Goal: Transaction & Acquisition: Purchase product/service

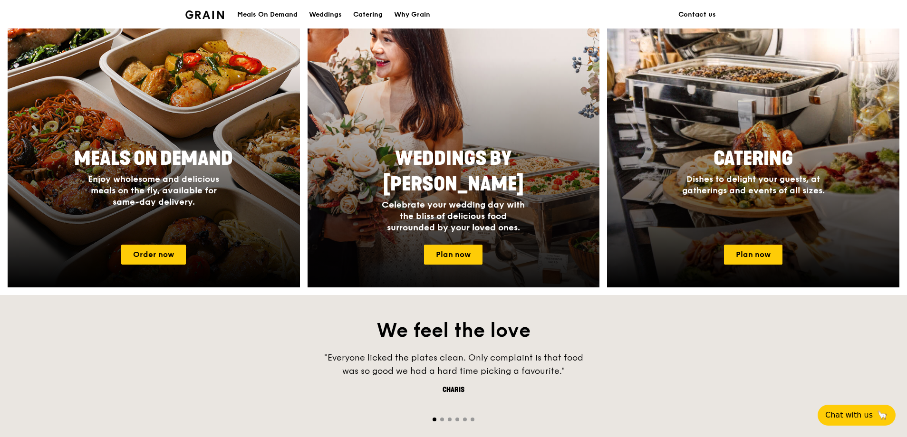
scroll to position [380, 0]
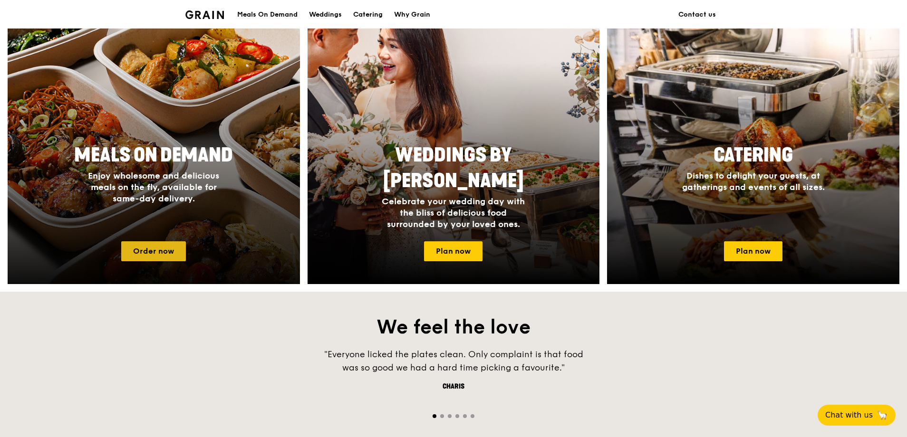
click at [154, 253] on link "Order now" at bounding box center [153, 252] width 65 height 20
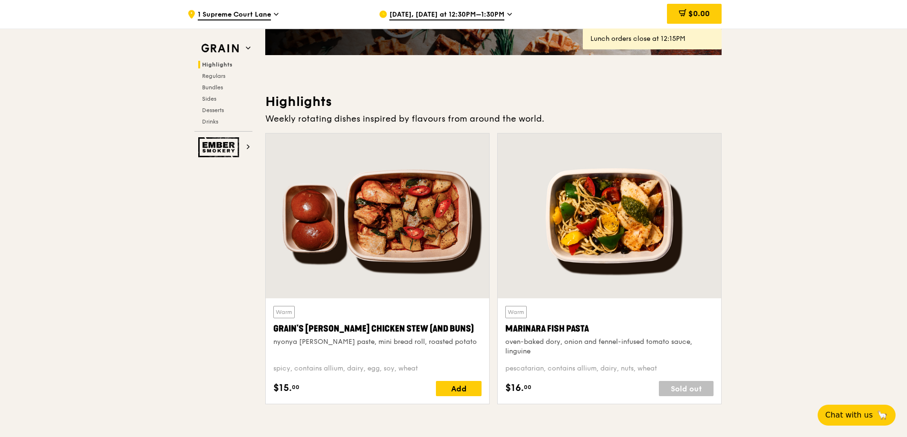
scroll to position [233, 0]
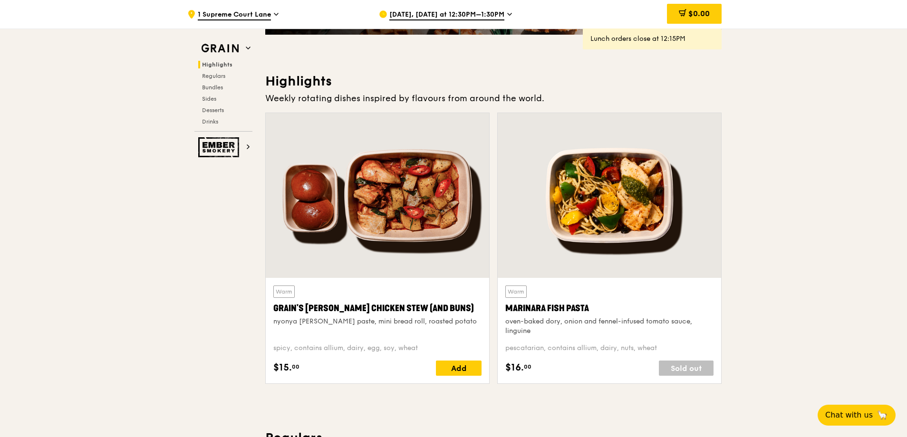
drag, startPoint x: 451, startPoint y: 369, endPoint x: 457, endPoint y: 312, distance: 57.4
click at [457, 312] on div "Warm Grain's [PERSON_NAME] Chicken Stew (and buns) nyonya [PERSON_NAME] paste, …" at bounding box center [377, 331] width 208 height 90
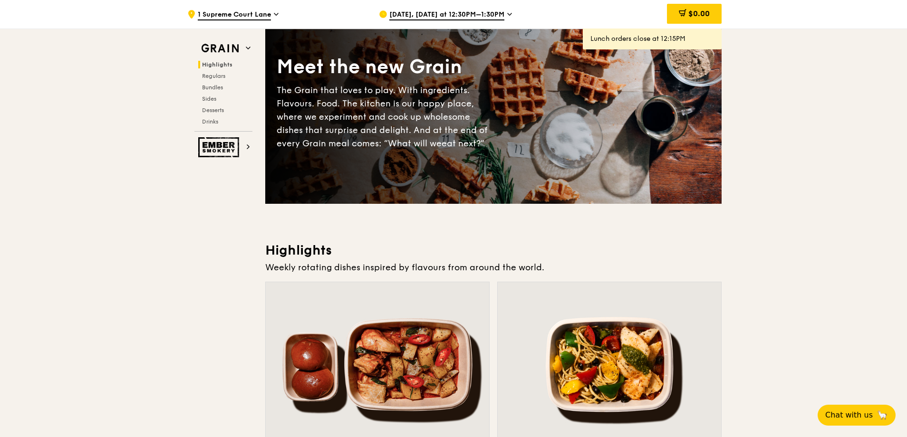
scroll to position [0, 0]
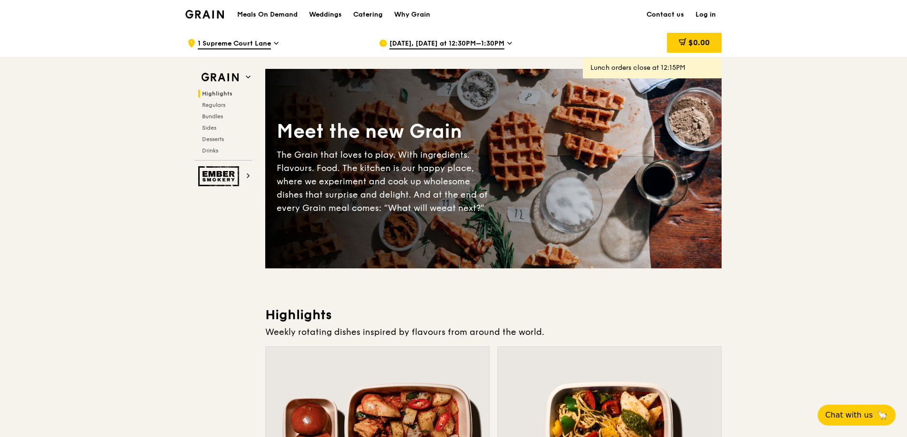
click at [498, 45] on span "[DATE], [DATE] at 12:30PM–1:30PM" at bounding box center [446, 44] width 115 height 10
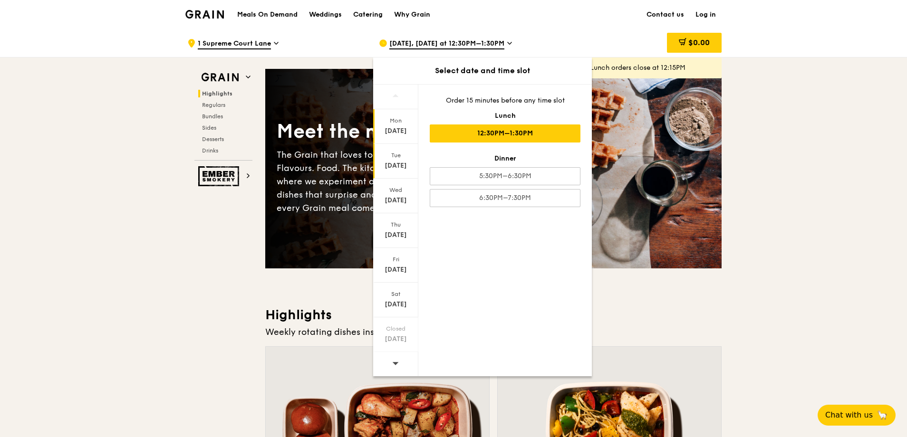
click at [403, 159] on div "[DATE]" at bounding box center [395, 161] width 45 height 35
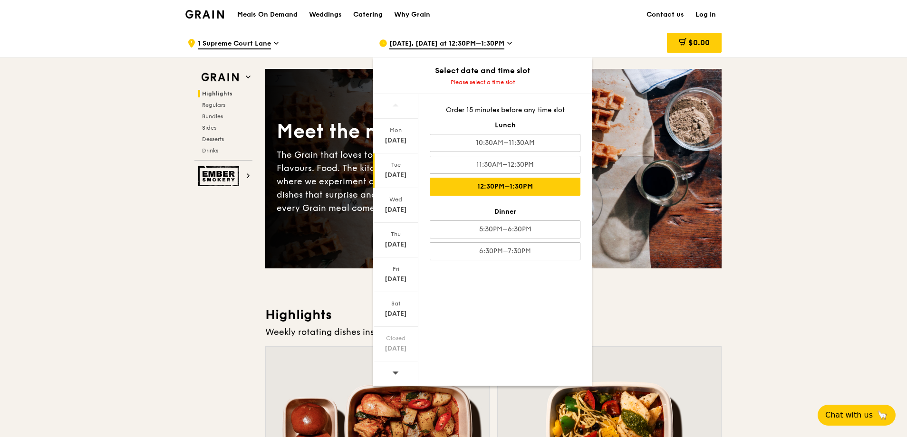
click at [539, 190] on div "12:30PM–1:30PM" at bounding box center [505, 187] width 151 height 18
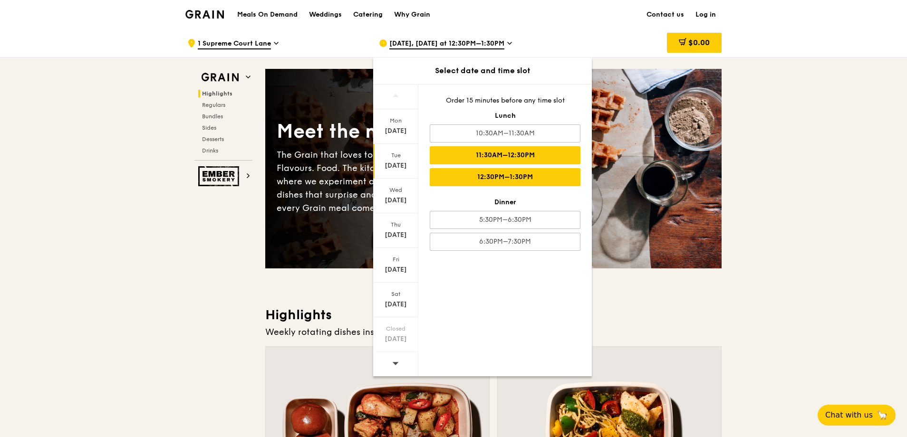
click at [533, 158] on div "11:30AM–12:30PM" at bounding box center [505, 155] width 151 height 18
click at [516, 156] on div "11:30AM–12:30PM" at bounding box center [505, 155] width 151 height 18
click at [401, 155] on div "Tue" at bounding box center [396, 156] width 42 height 8
click at [494, 157] on div "11:30AM–12:30PM" at bounding box center [505, 155] width 151 height 18
click at [488, 154] on div "11:30AM–12:30PM" at bounding box center [505, 155] width 151 height 18
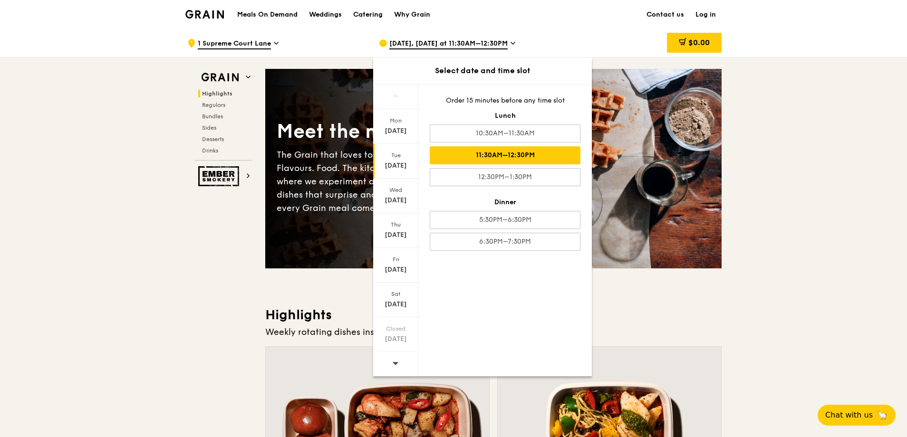
click at [488, 154] on div "11:30AM–12:30PM" at bounding box center [505, 155] width 151 height 18
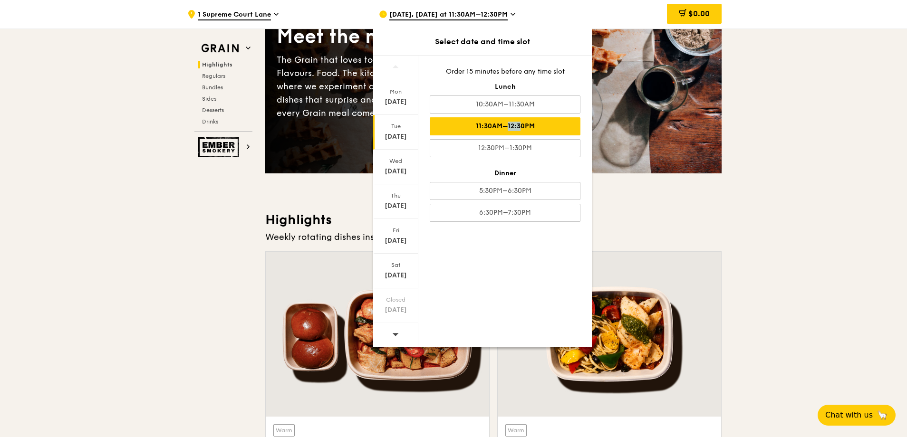
scroll to position [95, 0]
click at [391, 340] on div at bounding box center [395, 335] width 45 height 24
click at [393, 335] on icon at bounding box center [395, 334] width 7 height 7
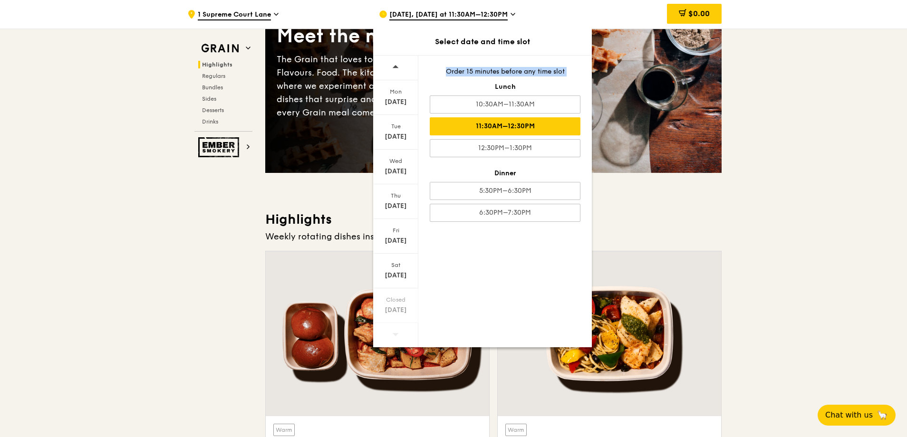
click at [393, 335] on icon at bounding box center [395, 334] width 7 height 7
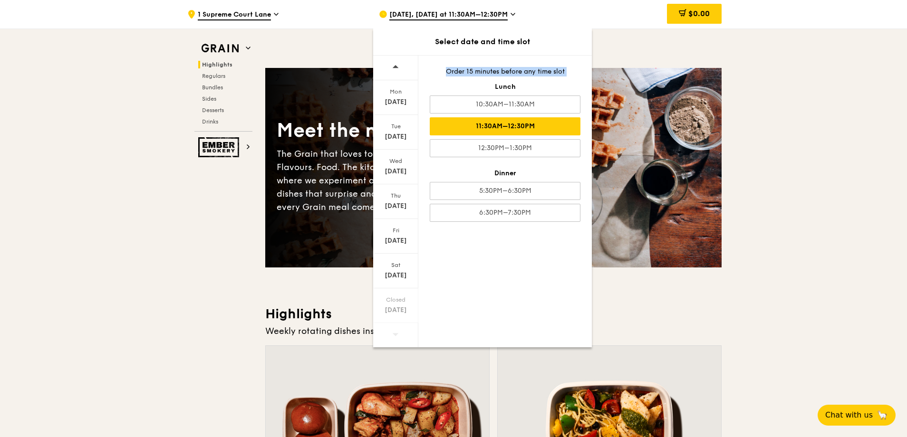
scroll to position [0, 0]
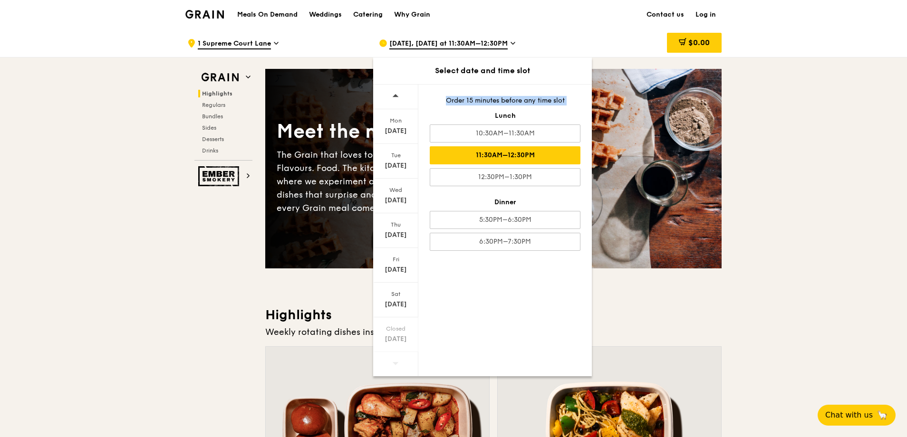
click at [518, 42] on div "[DATE], [DATE] at 11:30AM–12:30PM" at bounding box center [467, 43] width 176 height 29
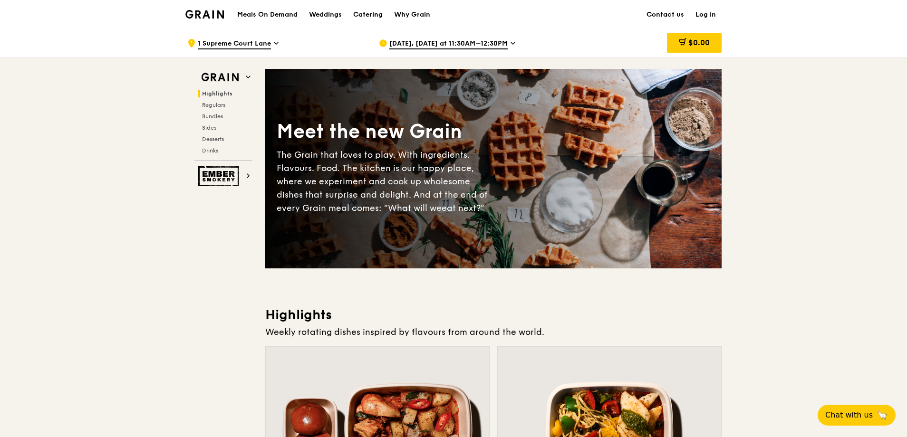
click at [518, 44] on div "[DATE], [DATE] at 11:30AM–12:30PM" at bounding box center [467, 43] width 176 height 29
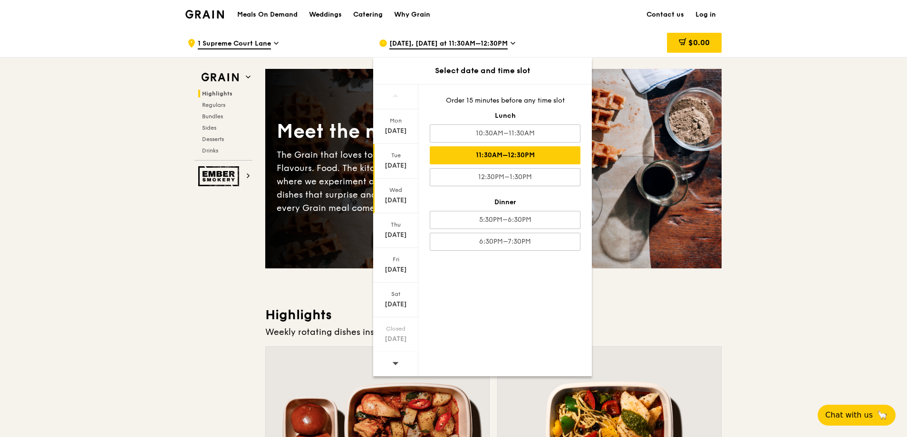
click at [402, 193] on div "Wed" at bounding box center [396, 190] width 42 height 8
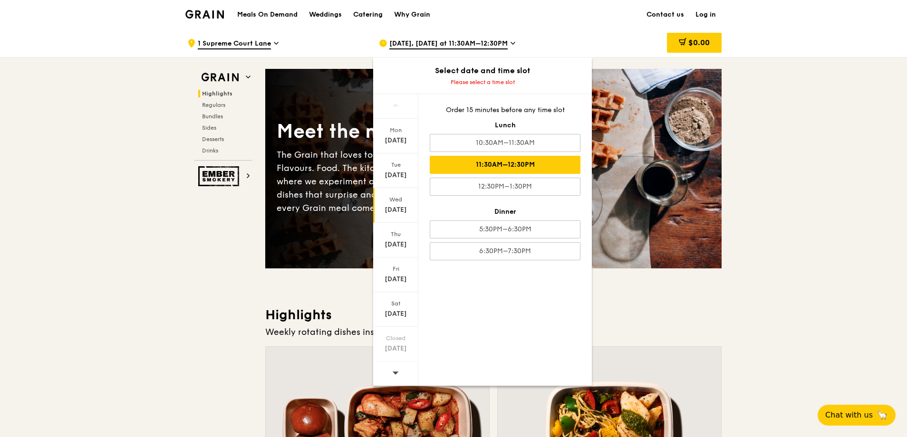
click at [525, 167] on div "11:30AM–12:30PM" at bounding box center [505, 165] width 151 height 18
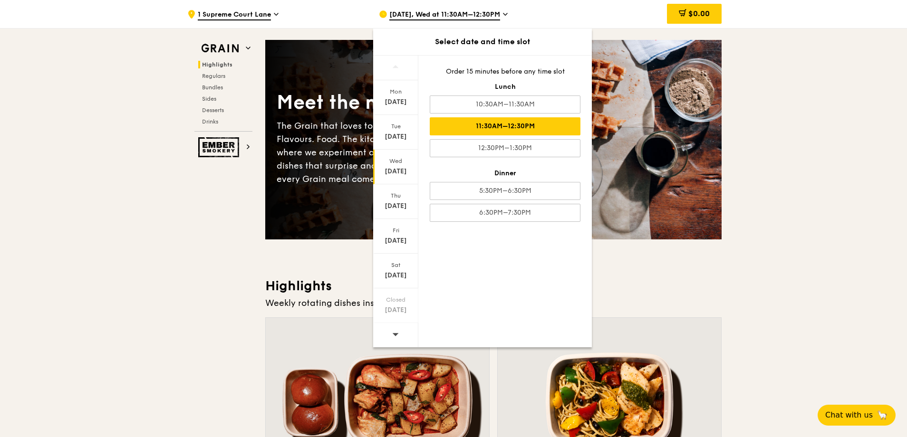
scroll to position [95, 0]
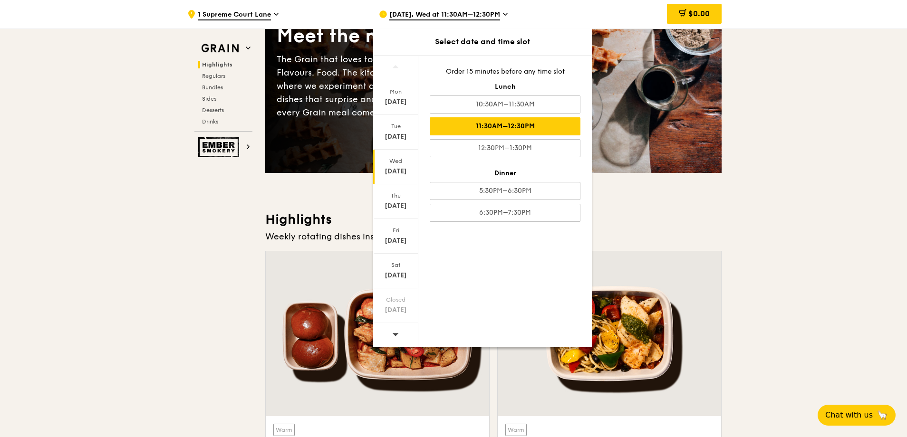
click at [400, 335] on div at bounding box center [395, 335] width 45 height 24
click at [513, 119] on div "11:30AM–12:30PM" at bounding box center [505, 126] width 151 height 18
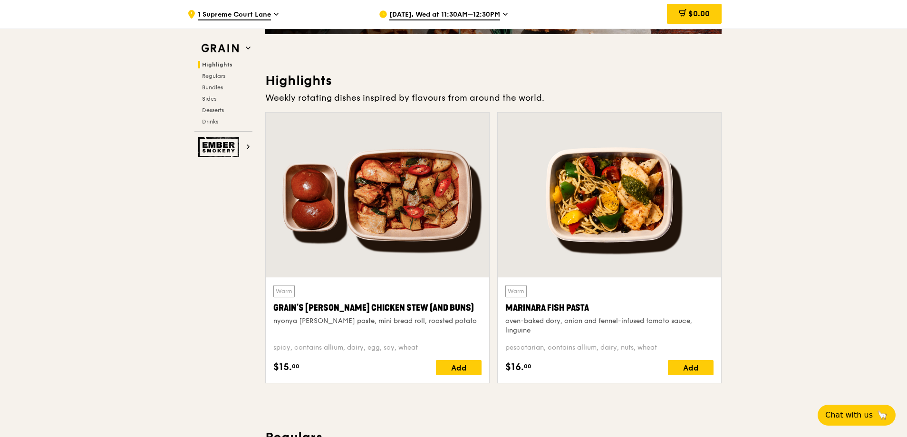
scroll to position [238, 0]
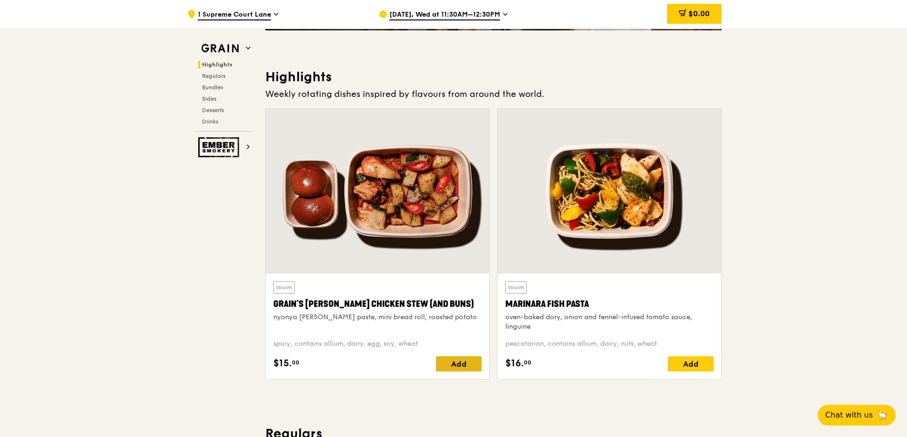
click at [462, 362] on div "Add" at bounding box center [459, 364] width 46 height 15
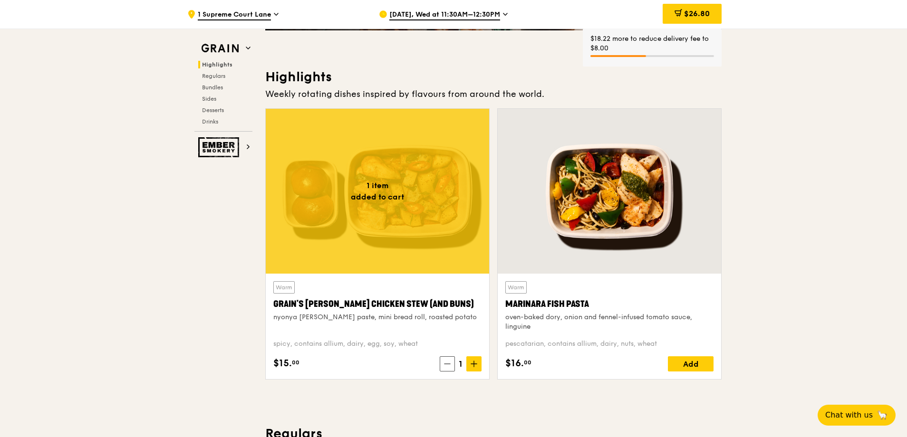
click at [677, 365] on div "Add" at bounding box center [691, 364] width 46 height 15
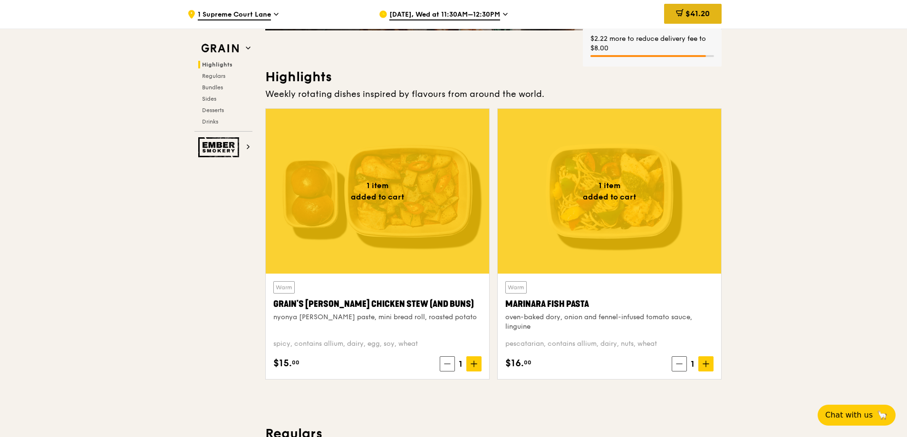
click at [697, 11] on span "$41.20" at bounding box center [698, 13] width 24 height 9
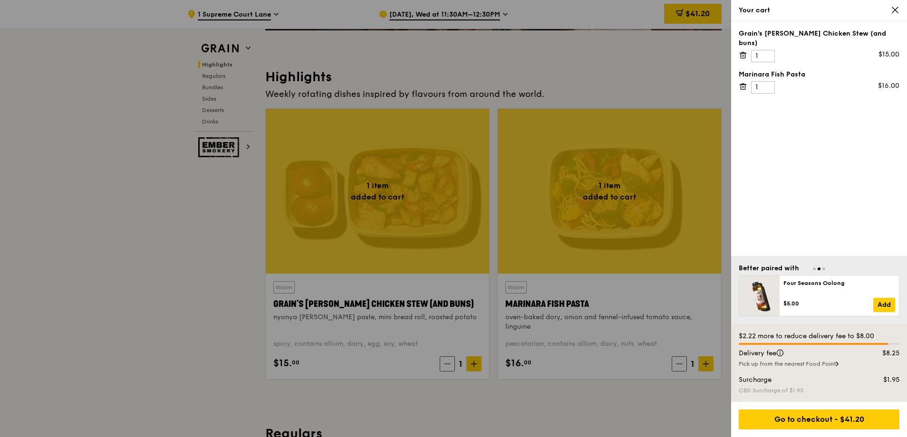
click at [839, 364] on icon at bounding box center [837, 364] width 3 height 5
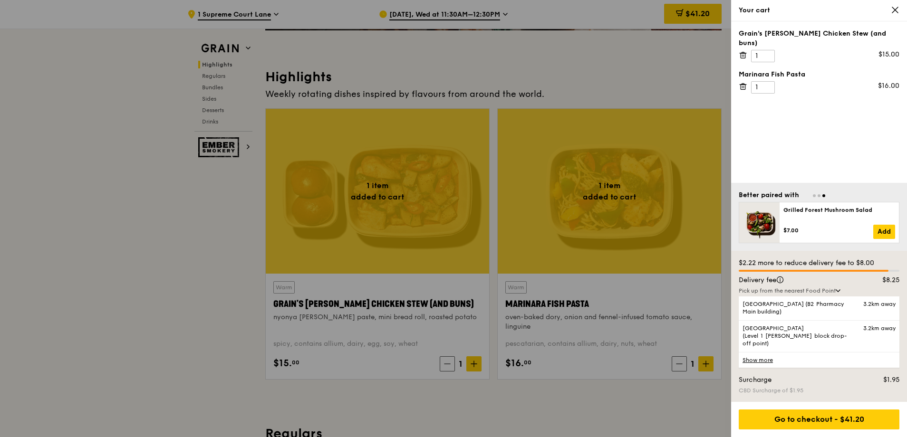
click at [830, 165] on div "Grain's [PERSON_NAME] Chicken Stew (and buns) 1 $15.00 Marinara Fish Pasta 1 $1…" at bounding box center [819, 102] width 176 height 162
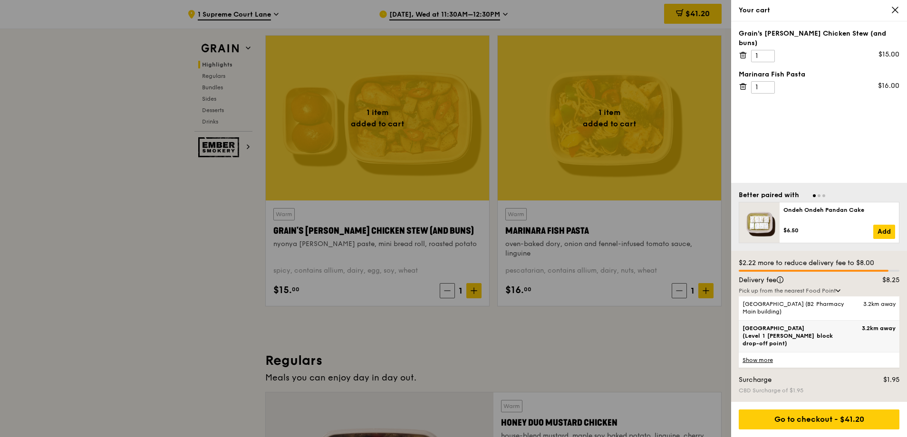
scroll to position [333, 0]
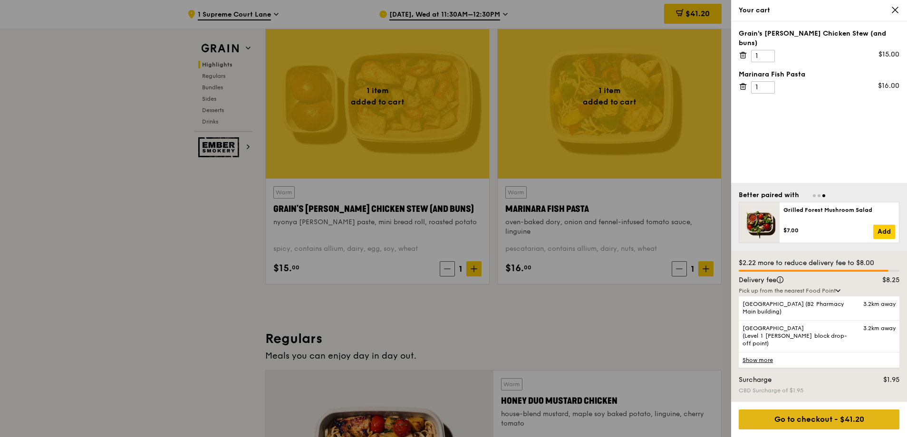
click at [824, 419] on div "Go to checkout - $41.20" at bounding box center [819, 420] width 161 height 20
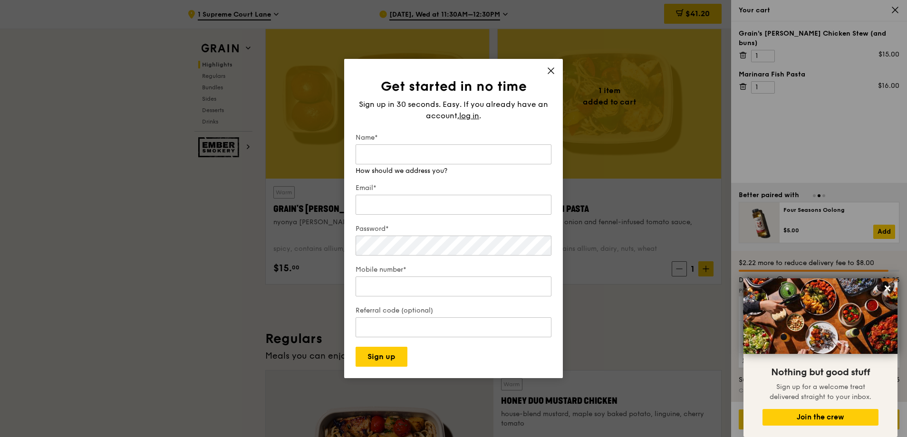
click at [552, 74] on icon at bounding box center [551, 71] width 6 height 6
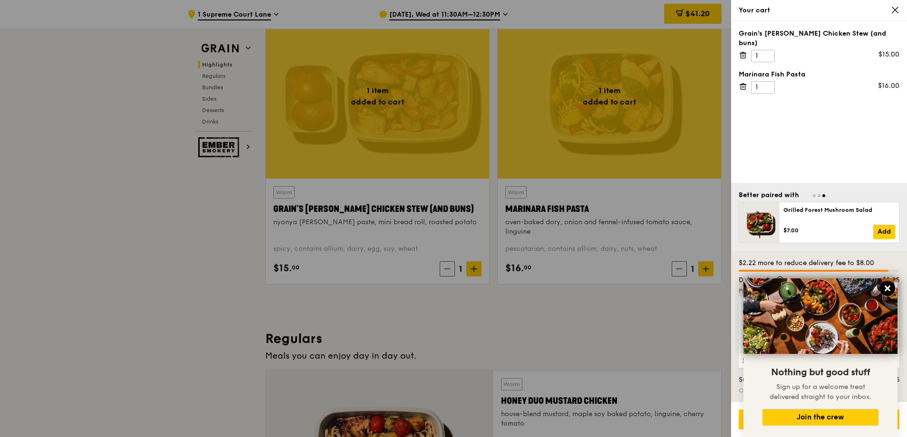
click at [886, 287] on icon at bounding box center [888, 289] width 6 height 6
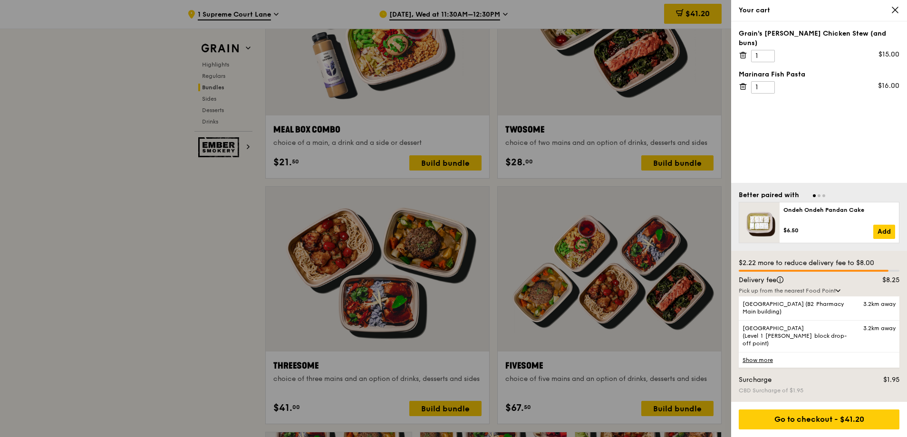
scroll to position [1854, 0]
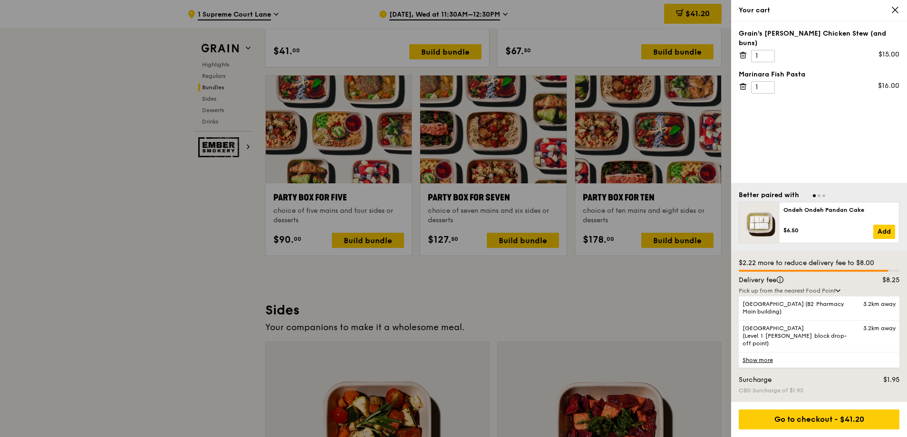
click at [895, 9] on icon at bounding box center [895, 10] width 9 height 9
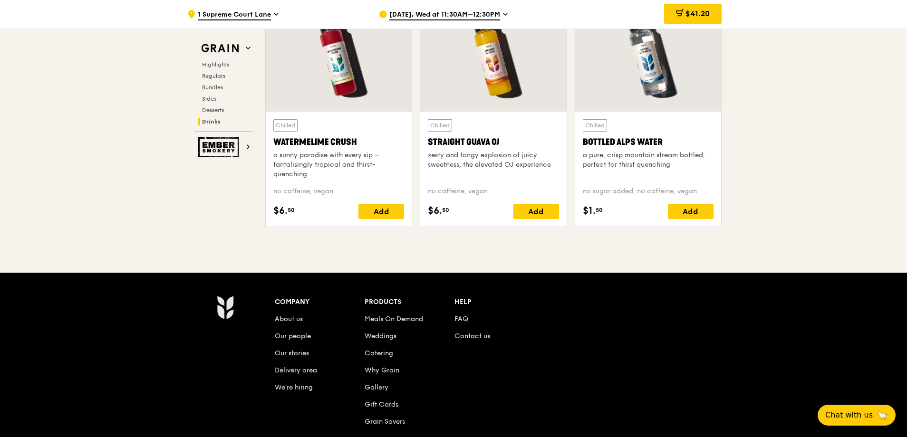
scroll to position [3926, 0]
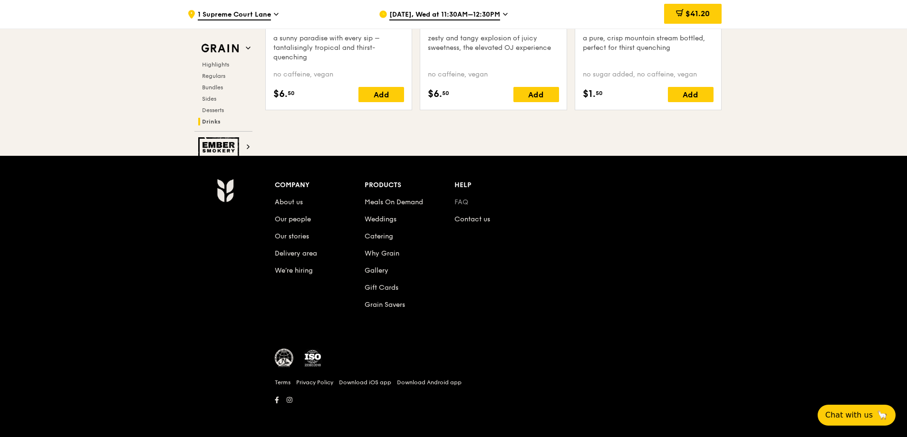
click at [466, 200] on link "FAQ" at bounding box center [462, 202] width 14 height 8
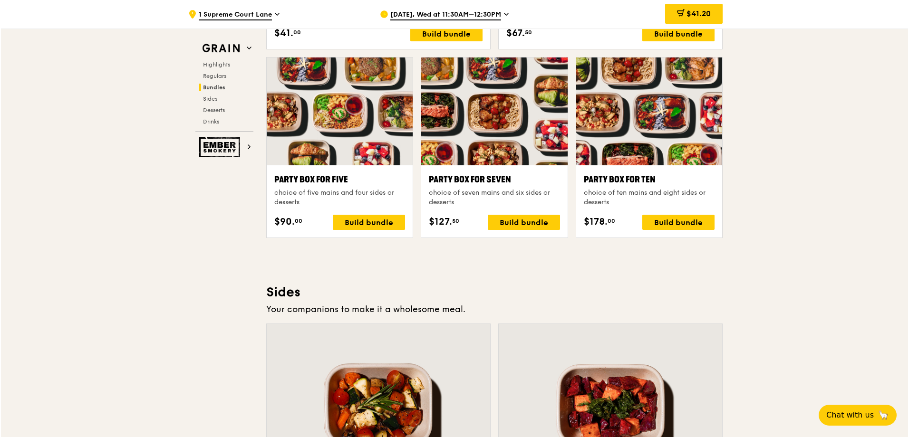
scroll to position [1881, 0]
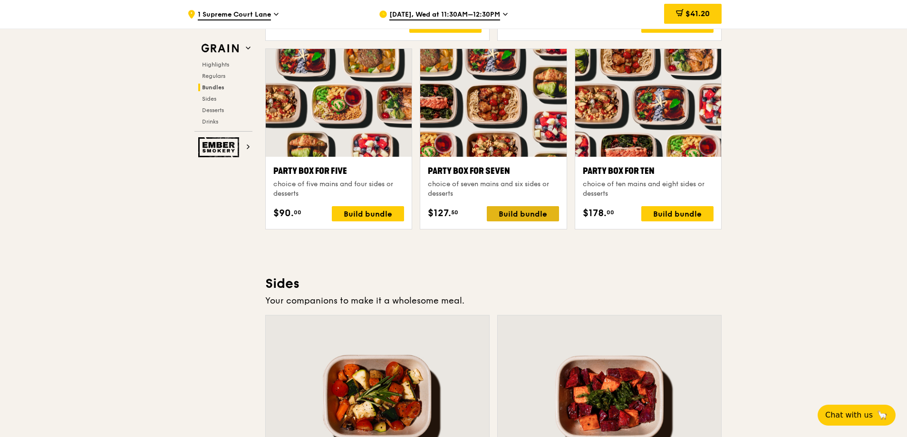
click at [528, 213] on div "Build bundle" at bounding box center [523, 213] width 72 height 15
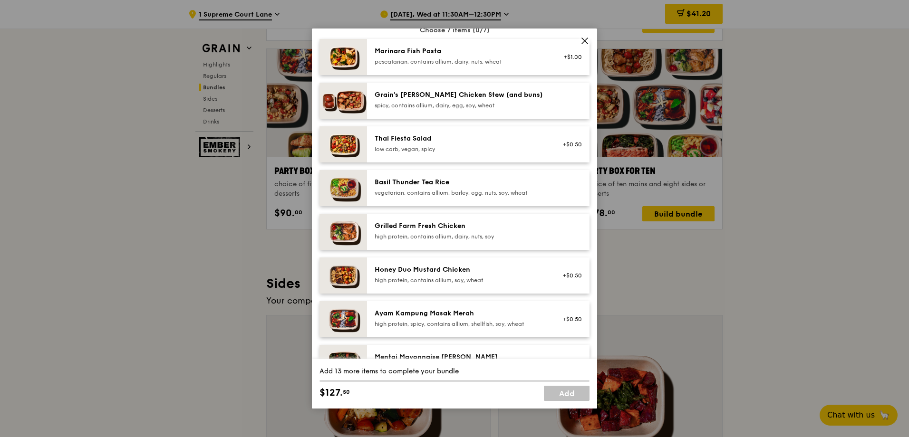
scroll to position [0, 0]
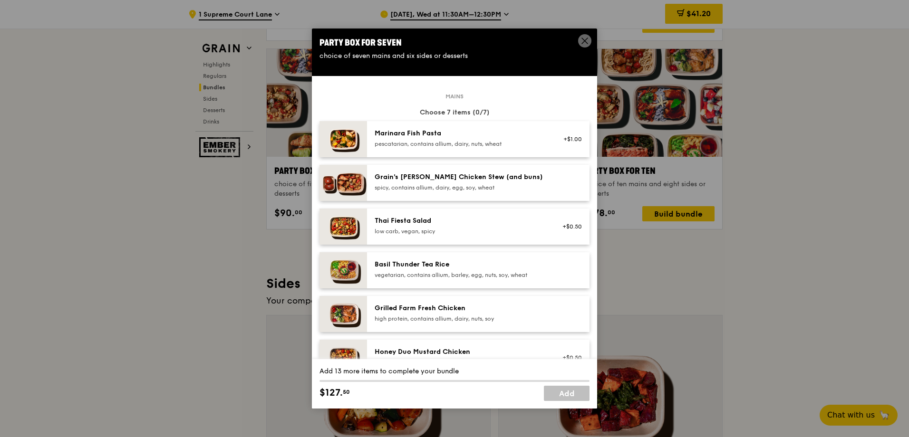
click at [584, 39] on icon at bounding box center [585, 41] width 9 height 9
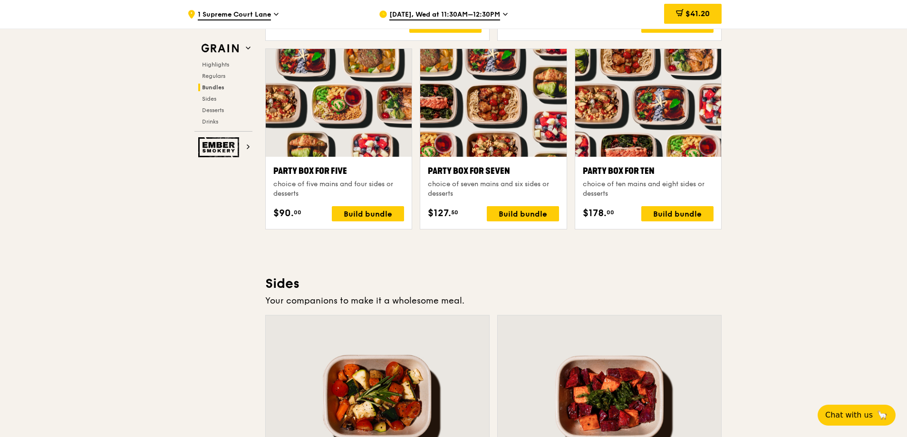
click at [481, 176] on div "Party Box for Seven" at bounding box center [493, 171] width 131 height 13
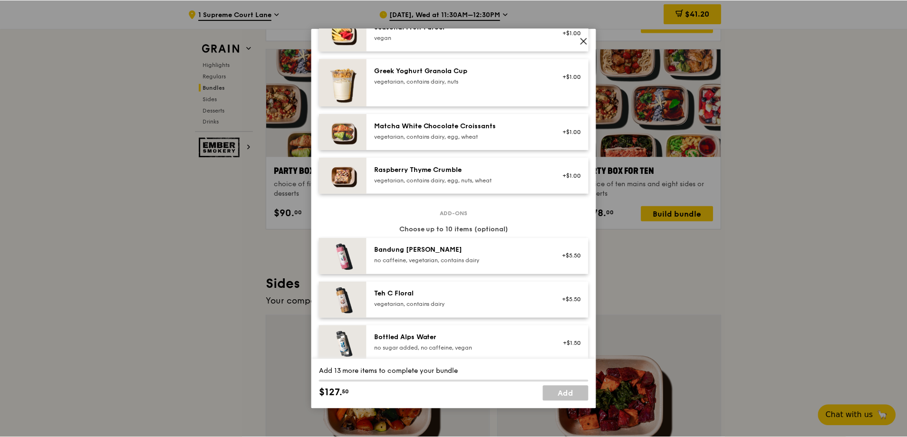
scroll to position [872, 0]
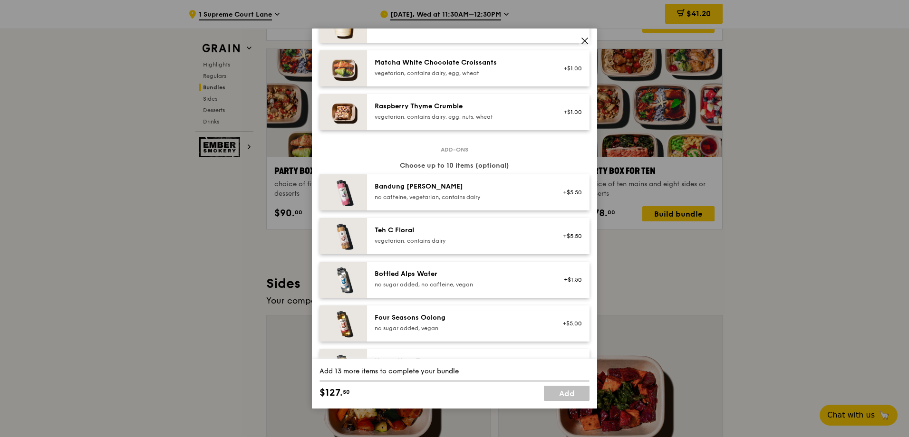
click at [583, 40] on icon at bounding box center [585, 41] width 6 height 6
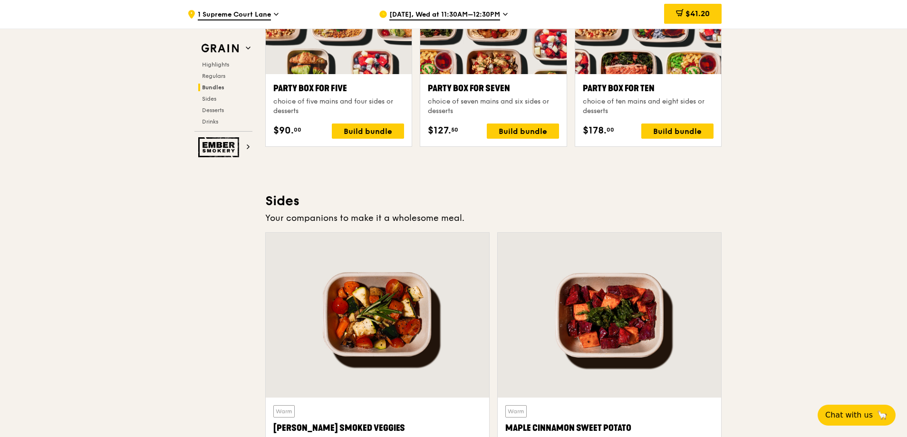
scroll to position [2024, 0]
